Goal: Navigation & Orientation: Find specific page/section

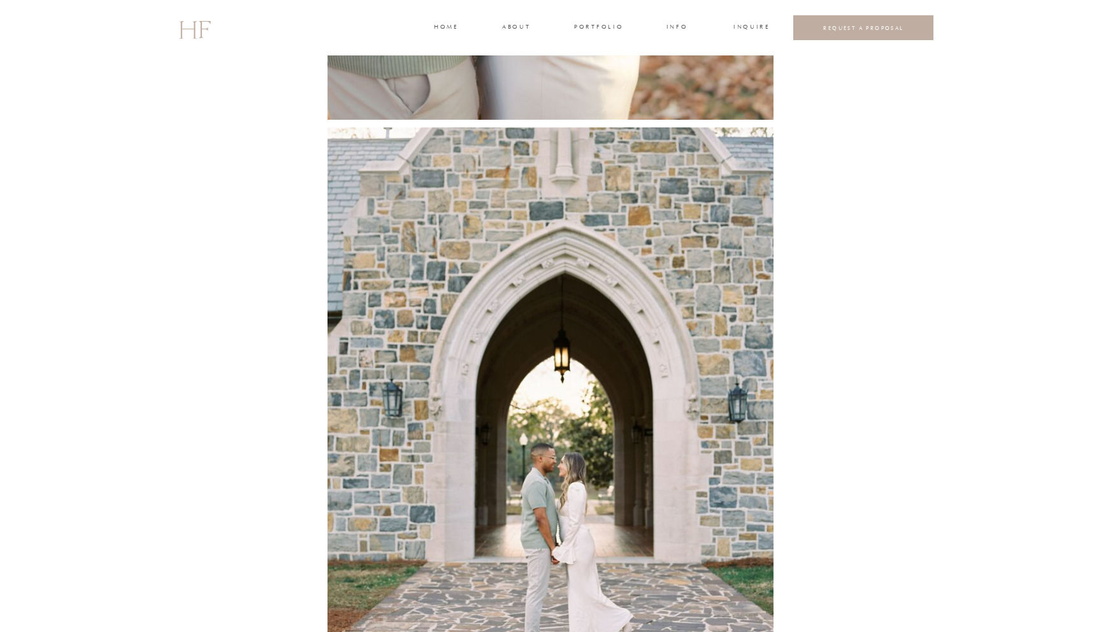
scroll to position [4144, 0]
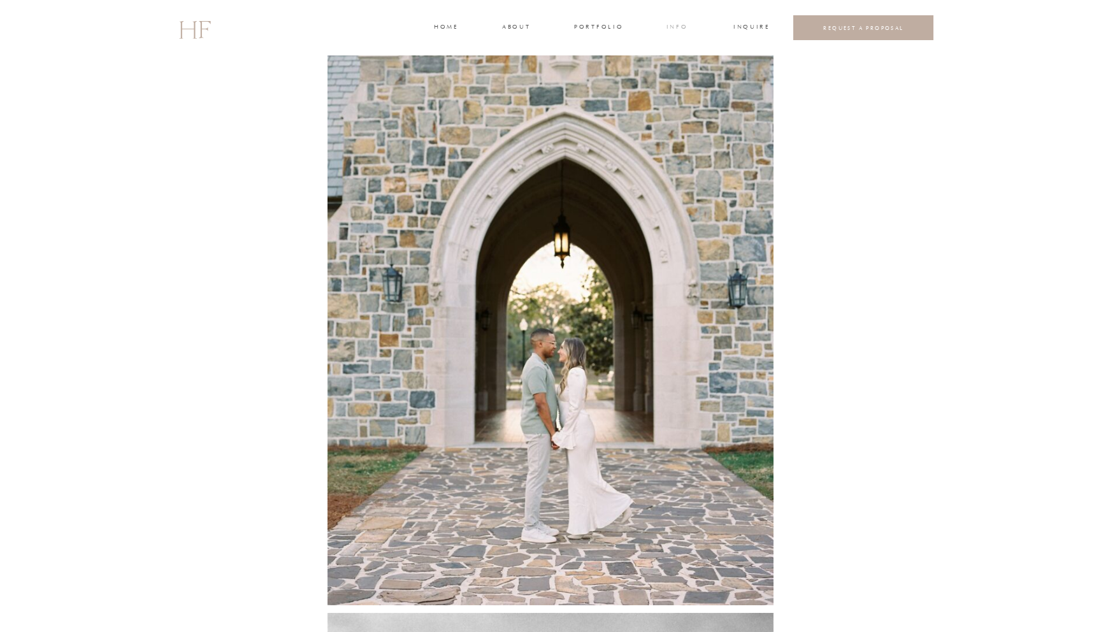
click at [676, 27] on h3 "INFO" at bounding box center [677, 27] width 24 height 11
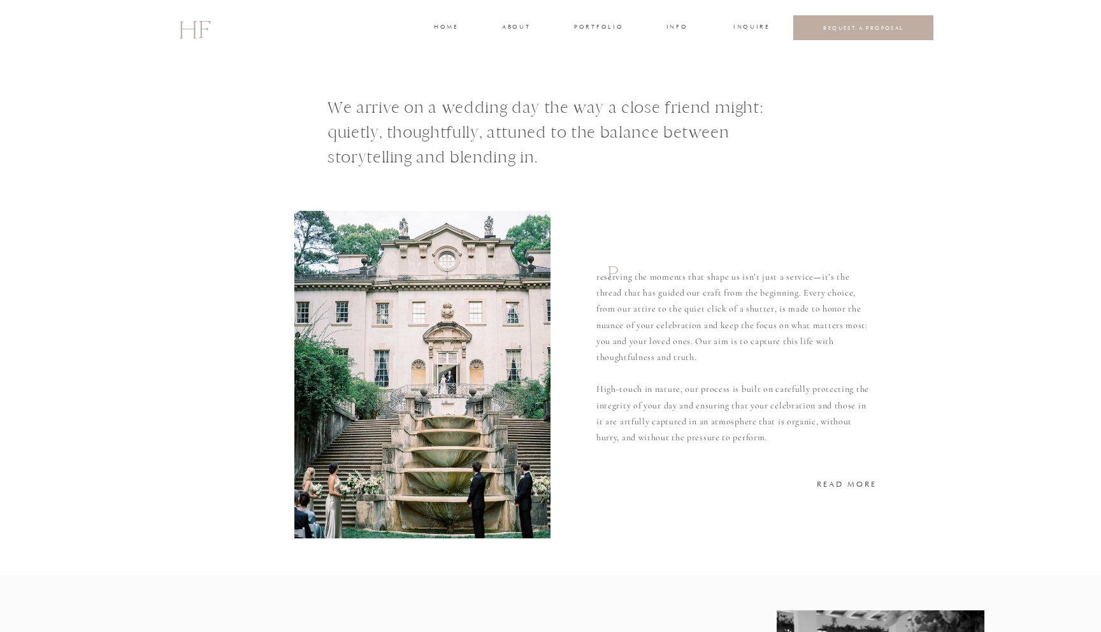
click at [448, 37] on div at bounding box center [550, 27] width 1101 height 55
click at [442, 20] on div at bounding box center [550, 27] width 1101 height 55
click at [442, 25] on h3 "home" at bounding box center [446, 27] width 24 height 11
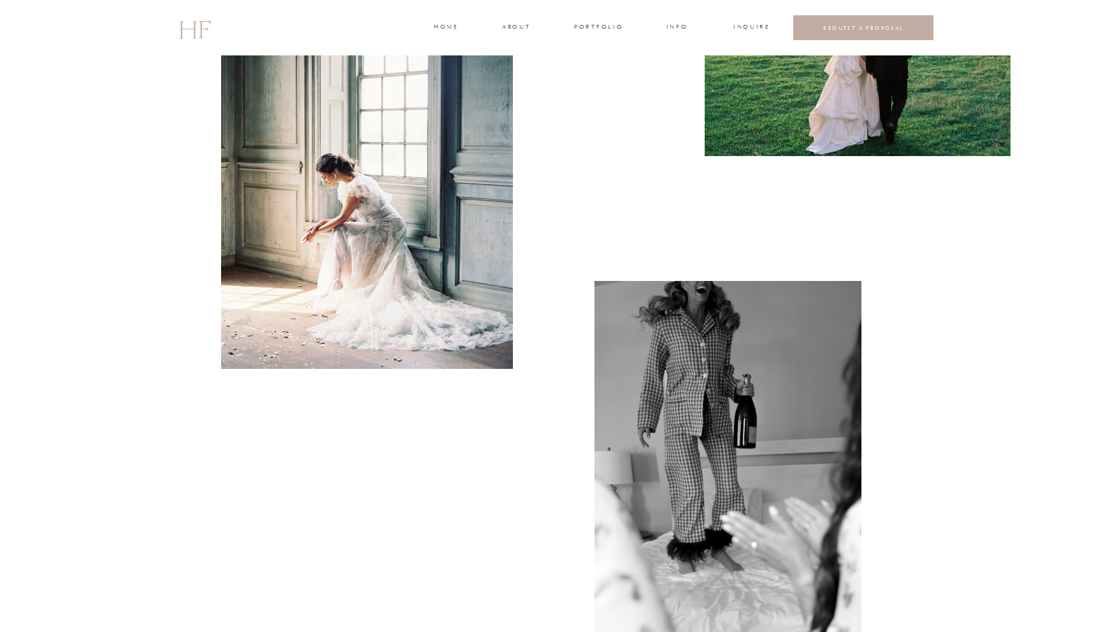
scroll to position [949, 0]
